Goal: Task Accomplishment & Management: Use online tool/utility

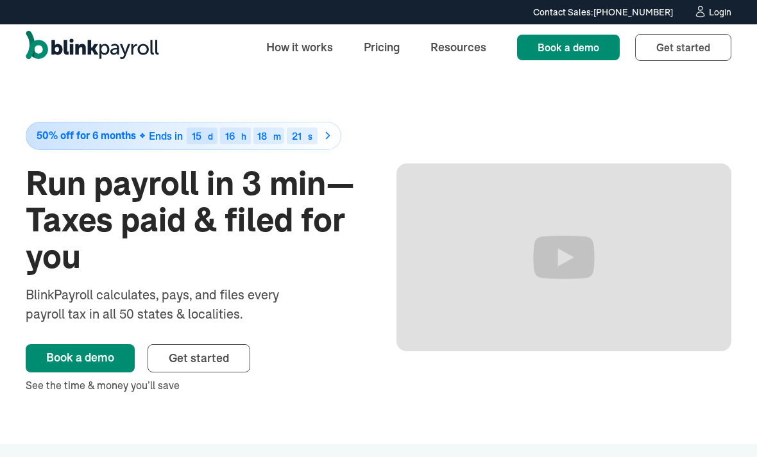
click at [729, 9] on div "Login" at bounding box center [720, 12] width 22 height 9
click at [755, 16] on div "Contact Sales: [PHONE_NUMBER] Contact Sales: [PHONE_NUMBER] Login" at bounding box center [378, 12] width 757 height 14
click at [448, 118] on div "50% off for 6 months Ends in 15 d 16 h 14 m 27 s Run payroll in 3 min—Taxes pai…" at bounding box center [379, 258] width 706 height 375
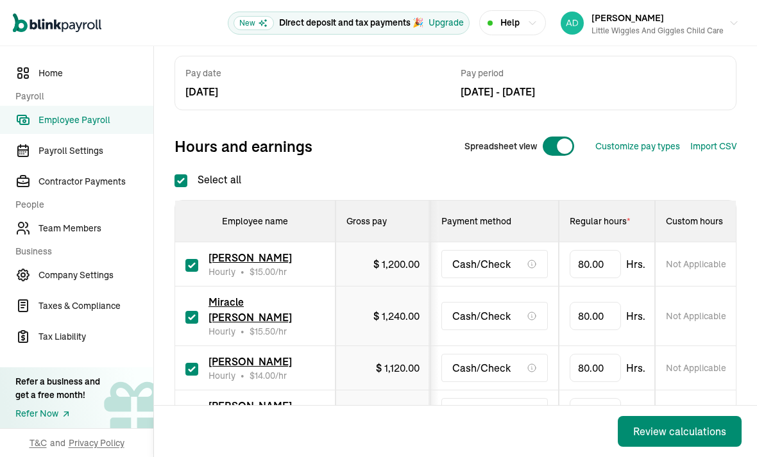
scroll to position [85, 0]
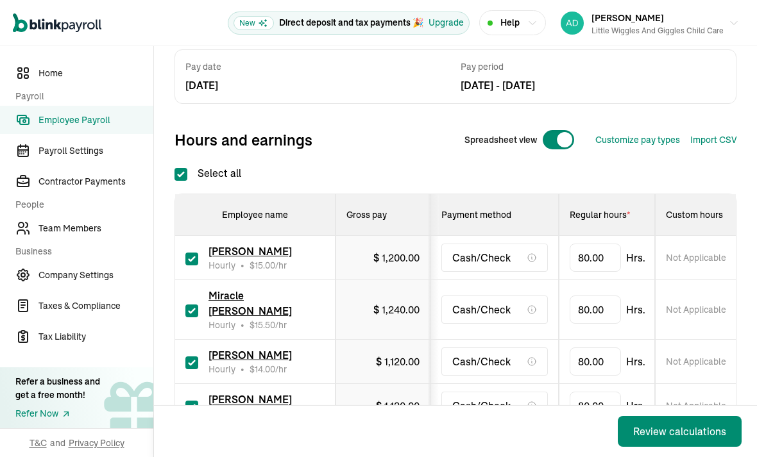
click at [197, 305] on input "checkbox" at bounding box center [191, 311] width 13 height 13
checkbox input "false"
type input "0.00"
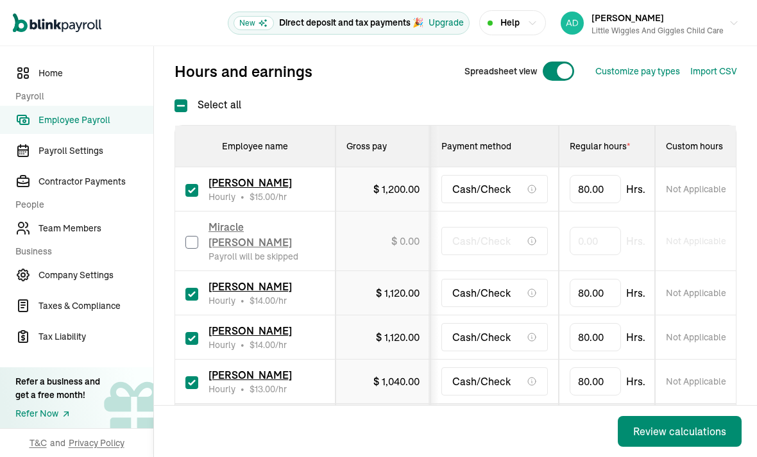
scroll to position [153, 0]
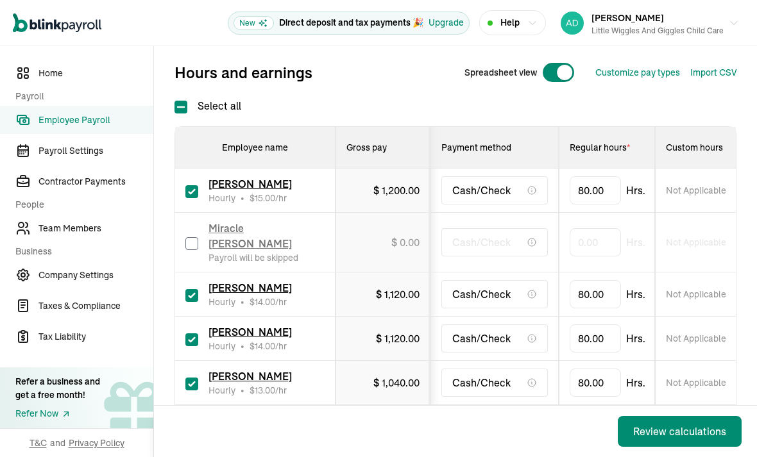
click at [197, 334] on input "checkbox" at bounding box center [191, 340] width 13 height 13
checkbox input "false"
type input "0.00"
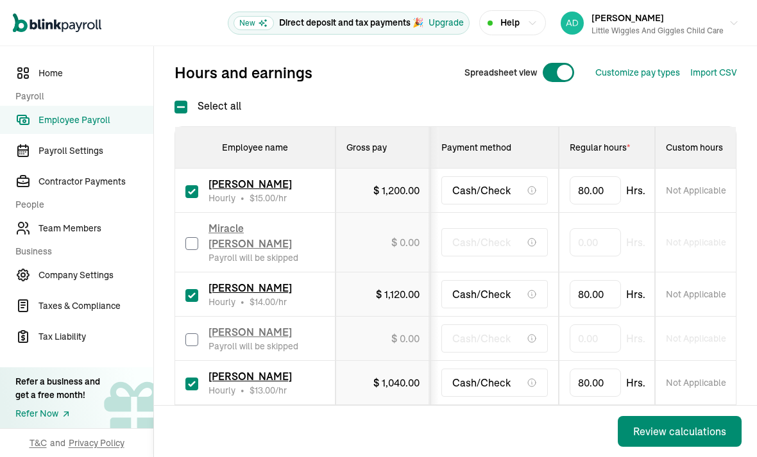
click at [187, 289] on input "checkbox" at bounding box center [191, 295] width 13 height 13
checkbox input "false"
type input "0.00"
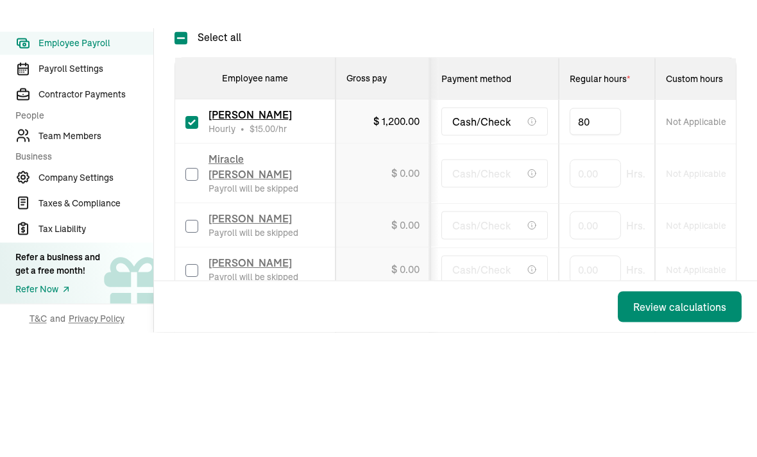
click at [681, 361] on button "Review calculations" at bounding box center [680, 376] width 124 height 31
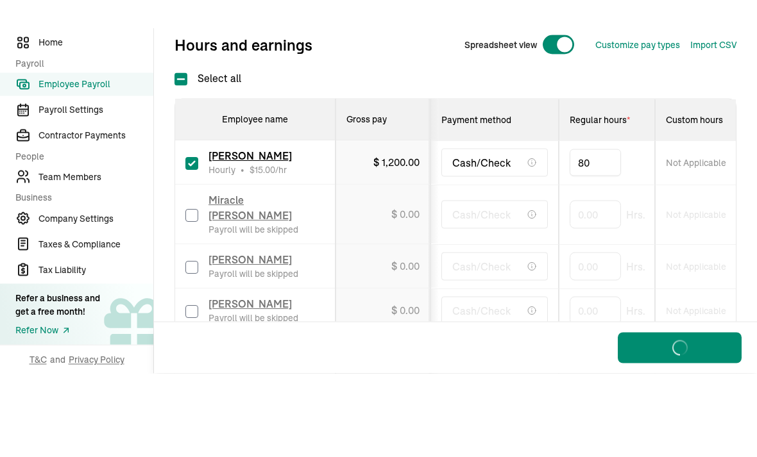
type input "8"
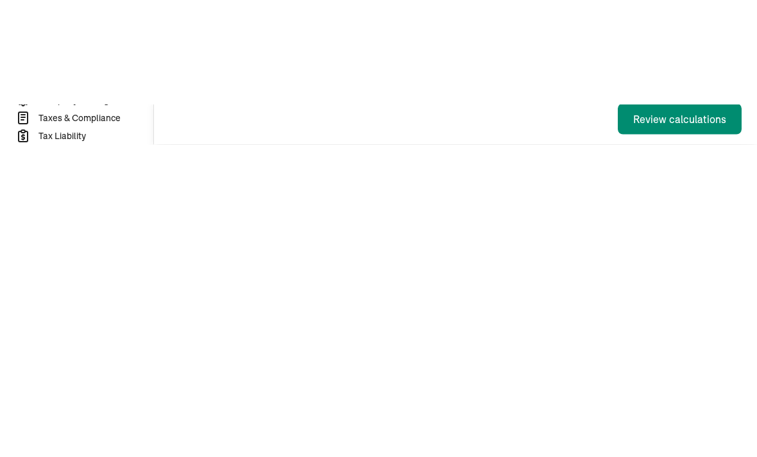
type input "8"
type input "49"
click at [515, 373] on div "Cash/Check" at bounding box center [494, 387] width 106 height 28
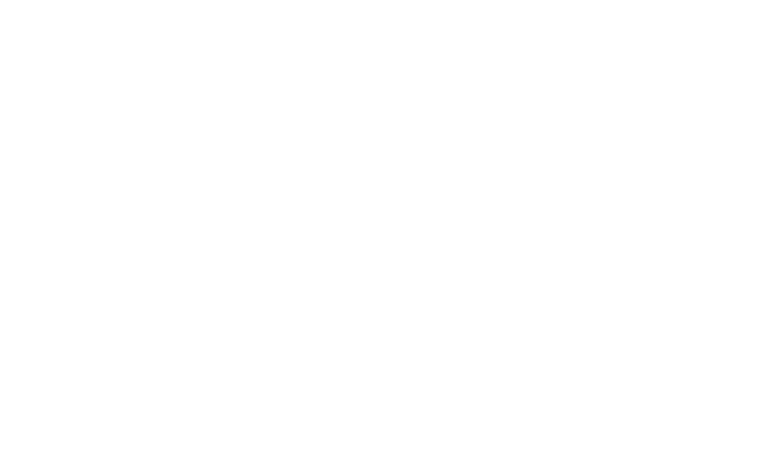
type input "8"
type input "22.50"
click at [101, 166] on nav "Home Payroll Employee Payroll Payroll Settings Contractor Payments People Team …" at bounding box center [76, 133] width 153 height 174
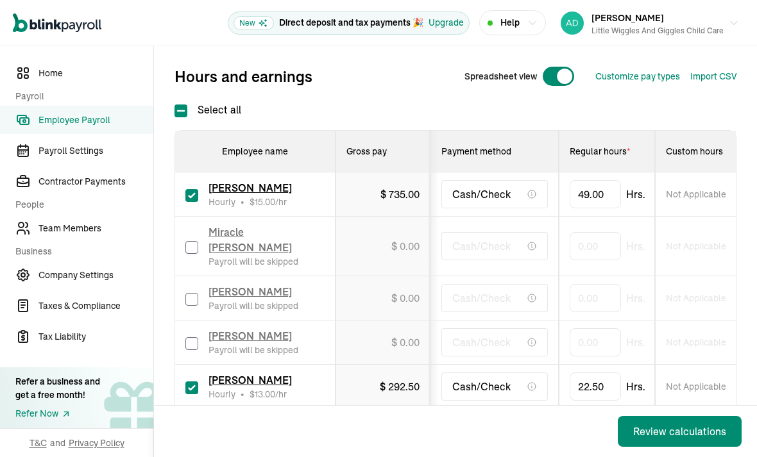
click at [659, 425] on div "Review calculations" at bounding box center [679, 431] width 93 height 15
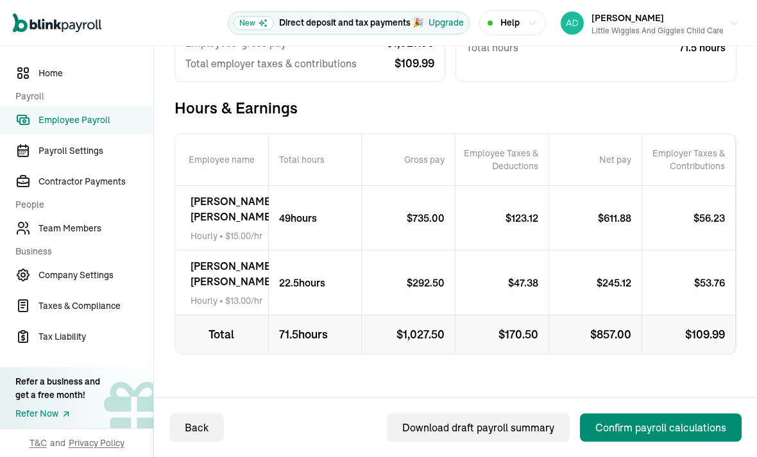
scroll to position [197, 0]
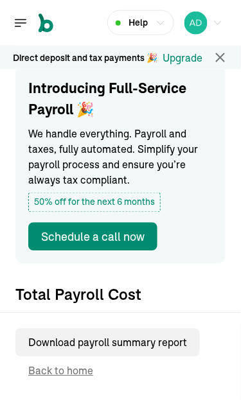
scroll to position [6, 0]
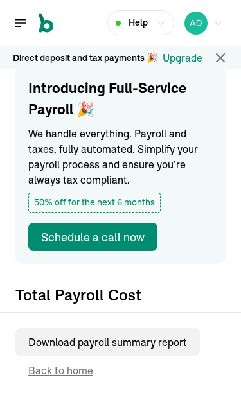
click at [214, 58] on icon "button" at bounding box center [219, 57] width 15 height 15
click at [225, 50] on icon "button" at bounding box center [219, 57] width 15 height 15
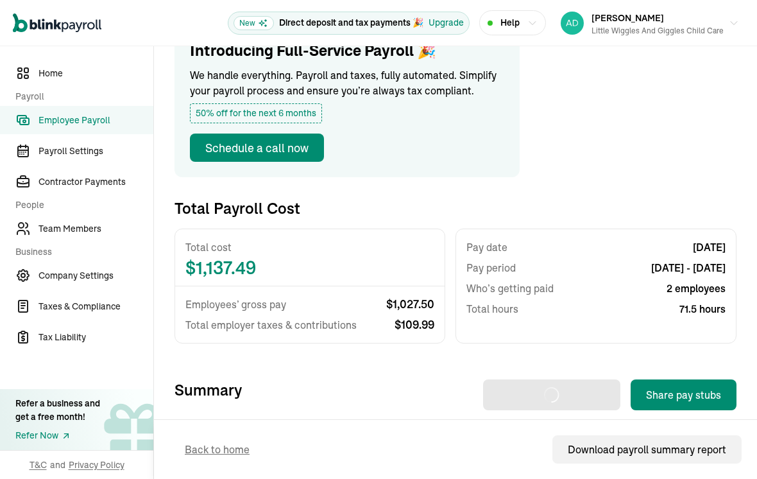
scroll to position [115, 0]
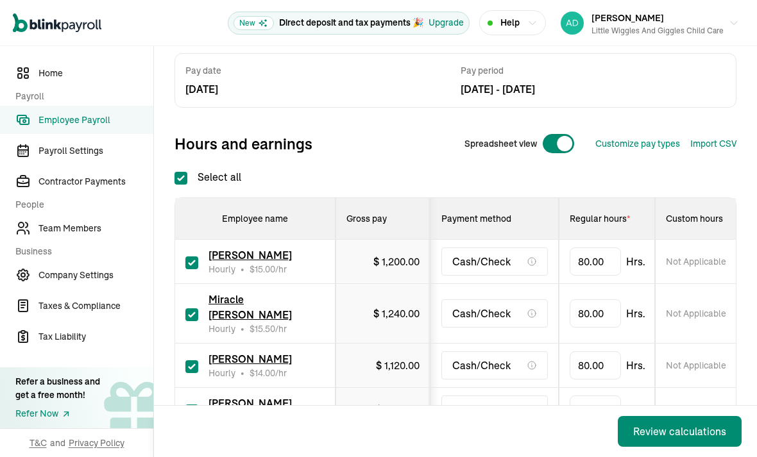
scroll to position [85, 0]
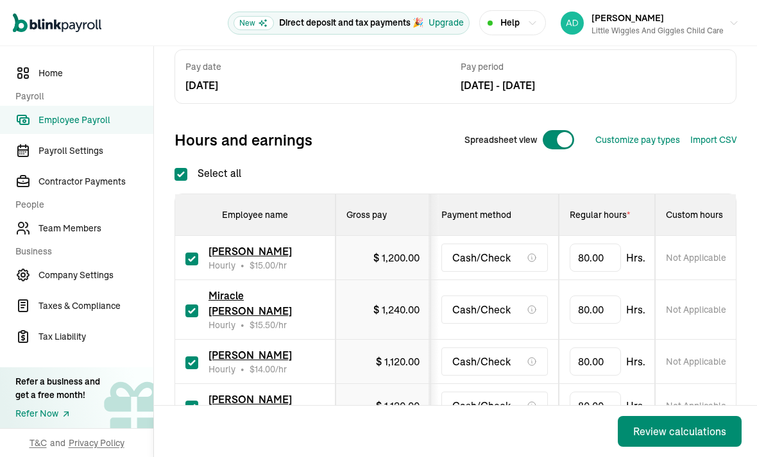
click at [197, 305] on input "checkbox" at bounding box center [191, 311] width 13 height 13
checkbox input "false"
type input "0.00"
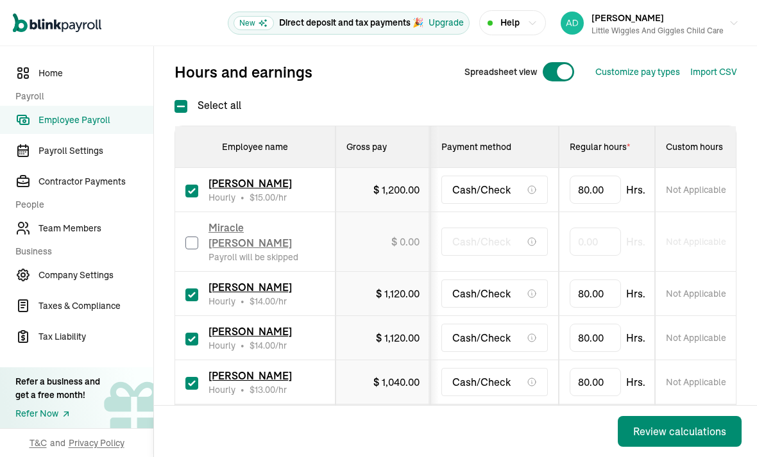
scroll to position [153, 0]
click at [197, 334] on input "checkbox" at bounding box center [191, 340] width 13 height 13
checkbox input "false"
type input "0.00"
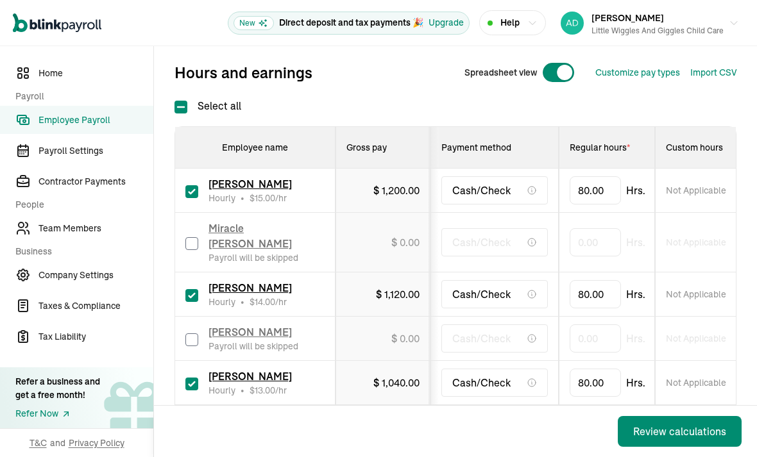
click at [187, 289] on input "checkbox" at bounding box center [191, 295] width 13 height 13
checkbox input "false"
type input "0.00"
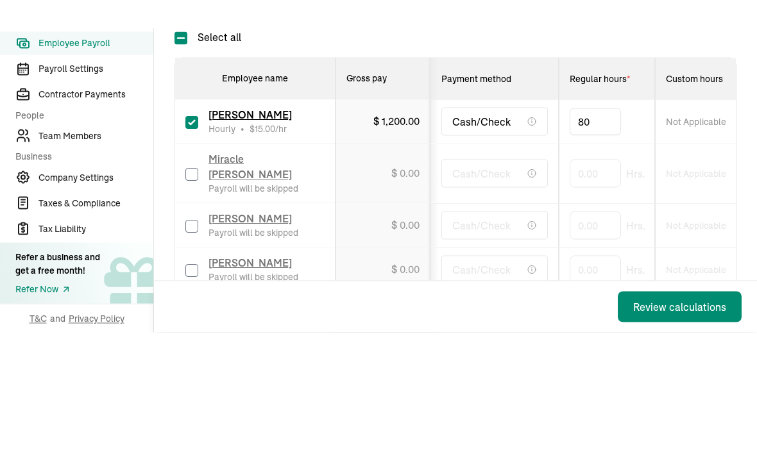
click at [681, 361] on button "Review calculations" at bounding box center [680, 376] width 124 height 31
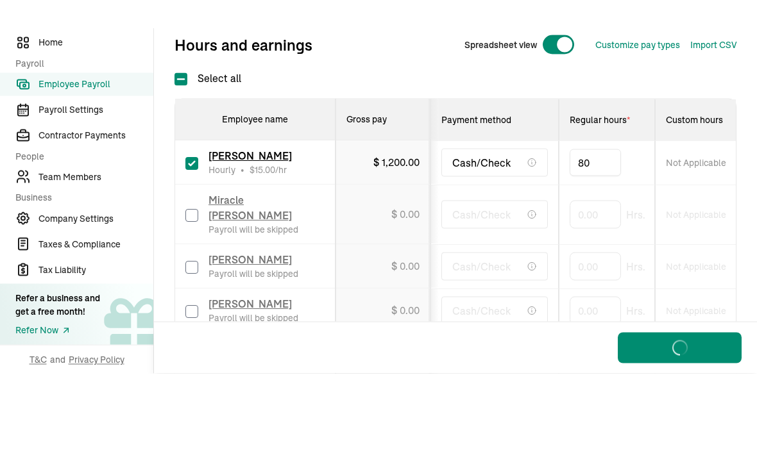
type input "8"
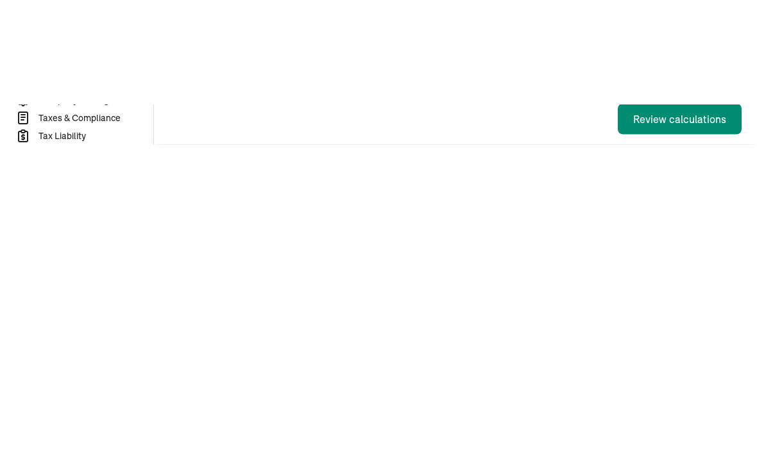
type input "8"
type input "49"
click at [515, 373] on div "Cash/Check" at bounding box center [494, 387] width 106 height 28
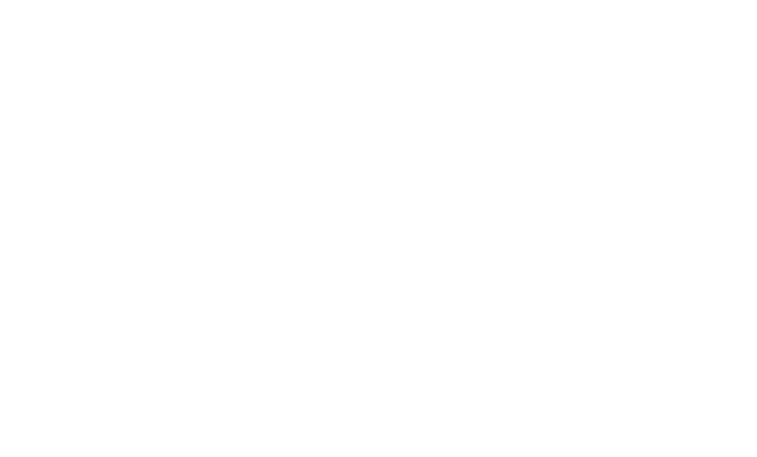
type input "8"
type input "22.50"
click at [101, 166] on nav "Home Payroll Employee Payroll Payroll Settings Contractor Payments People Team …" at bounding box center [76, 133] width 153 height 174
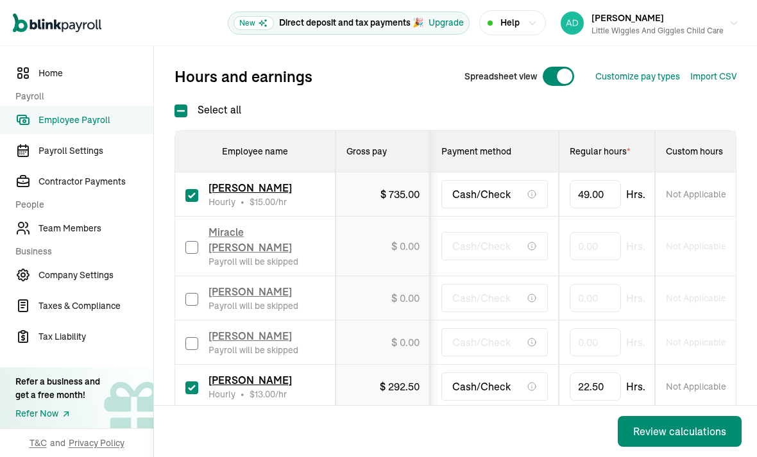
click at [659, 425] on div "Review calculations" at bounding box center [679, 431] width 93 height 15
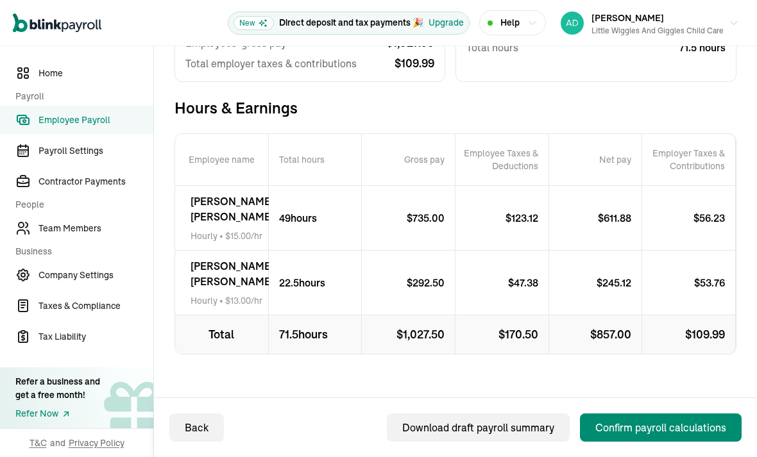
scroll to position [197, 0]
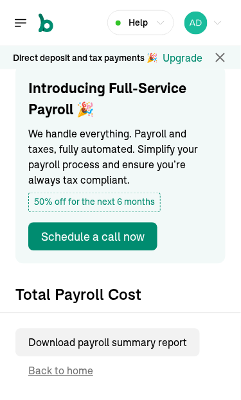
scroll to position [6, 0]
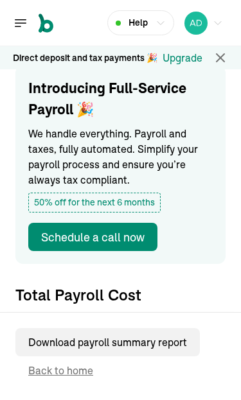
click at [214, 58] on icon "button" at bounding box center [219, 57] width 15 height 15
click at [225, 50] on icon "button" at bounding box center [219, 57] width 15 height 15
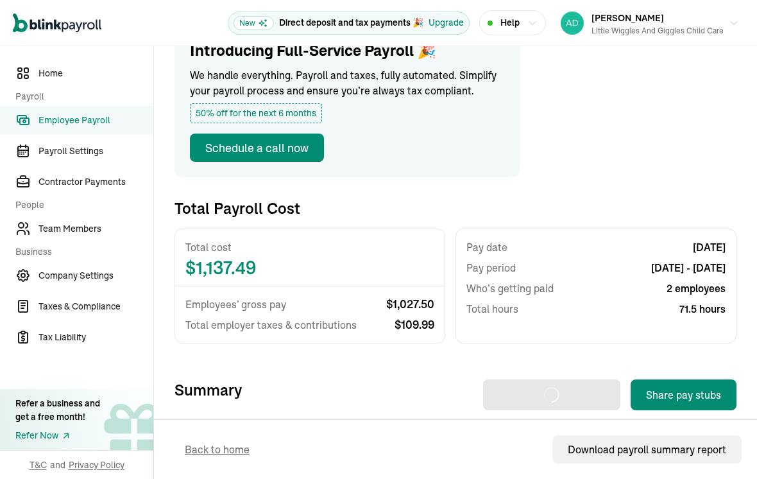
scroll to position [115, 0]
